Goal: Check status: Check status

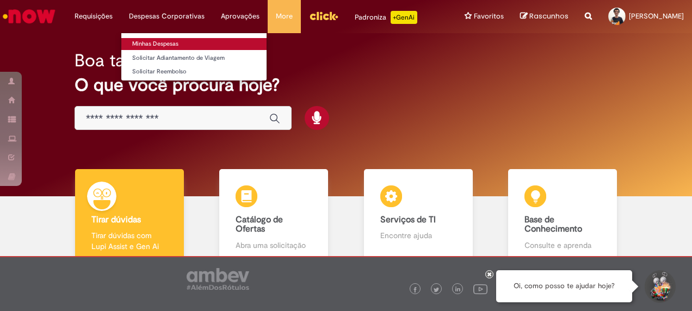
click at [165, 45] on link "Minhas Despesas" at bounding box center [193, 44] width 145 height 12
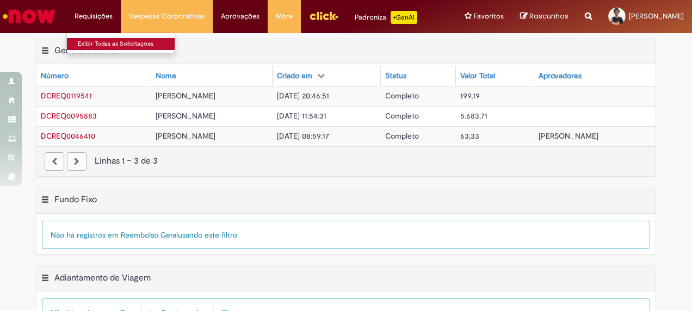
click at [104, 41] on link "Exibir Todas as Solicitações" at bounding box center [127, 44] width 120 height 12
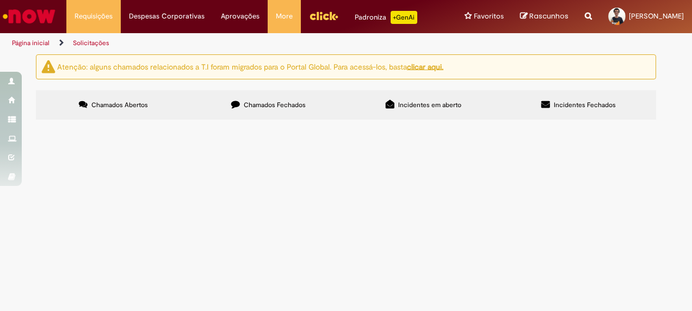
click at [319, 104] on label "Chamados Fechados" at bounding box center [268, 104] width 155 height 29
click at [422, 101] on span "Incidentes em aberto" at bounding box center [429, 105] width 63 height 9
click at [559, 106] on span "Incidentes Fechados" at bounding box center [585, 105] width 62 height 9
click at [107, 100] on label "Chamados Abertos" at bounding box center [113, 104] width 155 height 29
click at [37, 16] on img "Ir para a Homepage" at bounding box center [29, 16] width 56 height 22
